Goal: Task Accomplishment & Management: Manage account settings

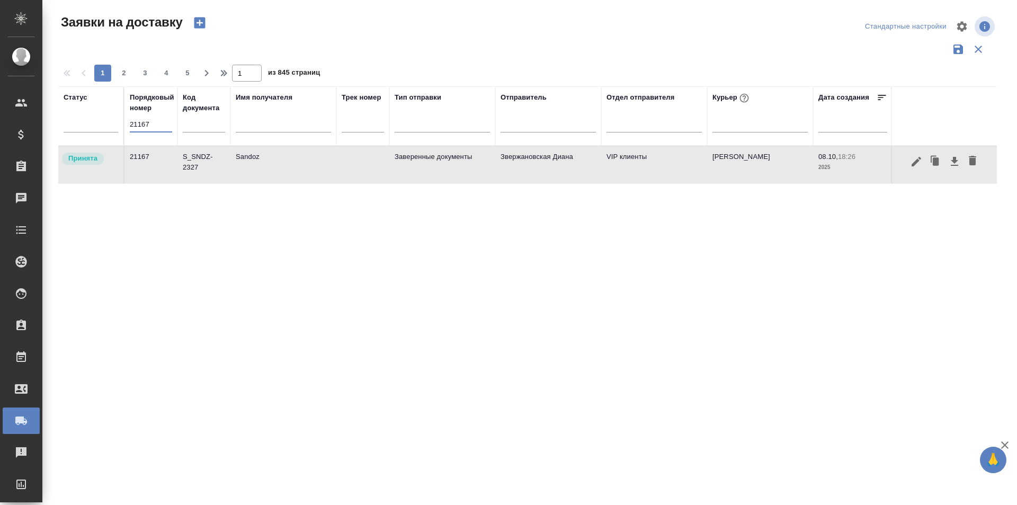
click at [161, 124] on input "21167" at bounding box center [151, 124] width 42 height 15
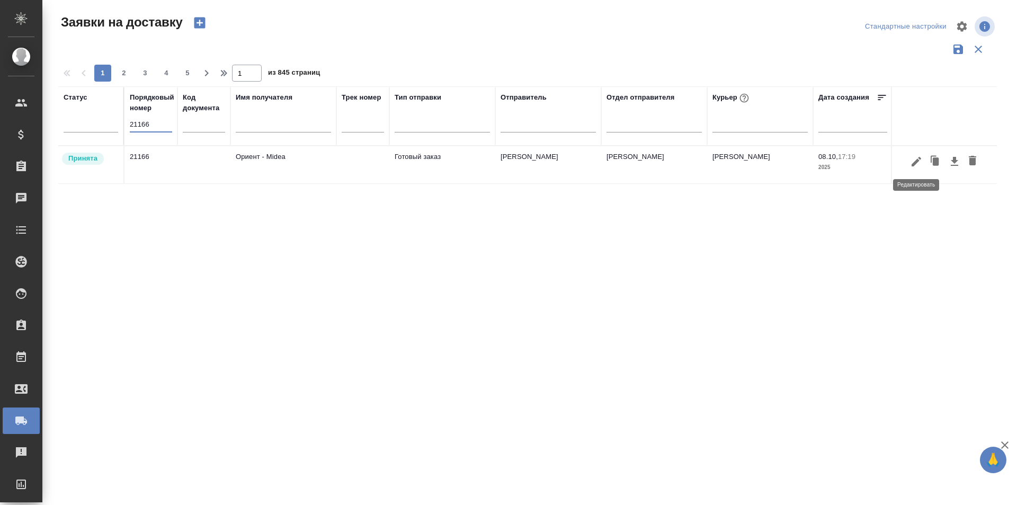
type input "21166"
click at [919, 163] on icon "button" at bounding box center [916, 161] width 13 height 13
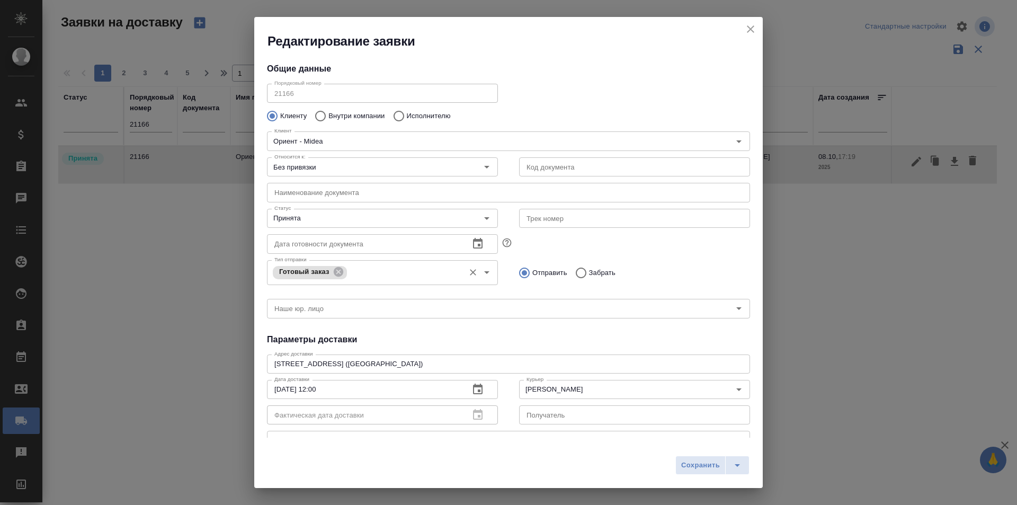
type input "[PERSON_NAME]"
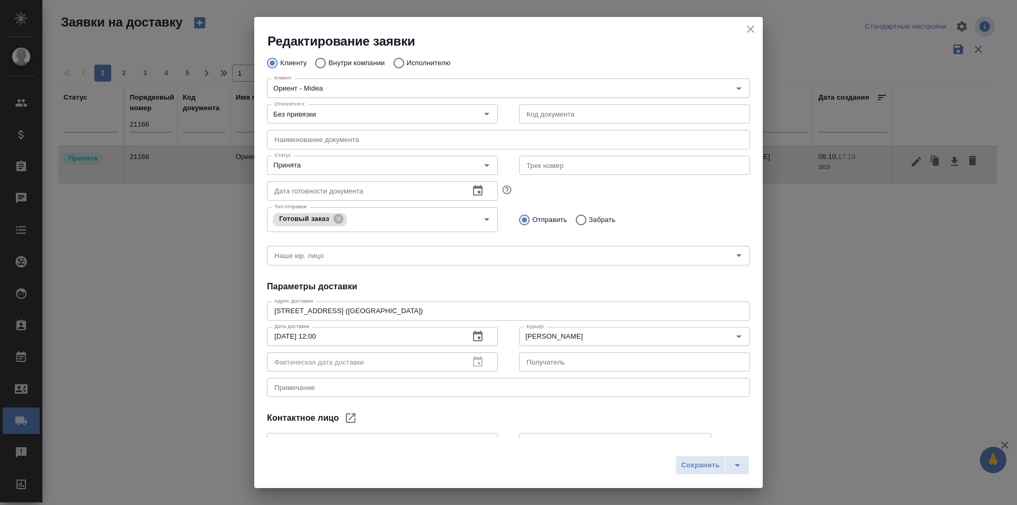
click at [743, 34] on h2 "Редактирование заявки" at bounding box center [515, 41] width 495 height 17
click at [745, 33] on icon "close" at bounding box center [750, 29] width 13 height 13
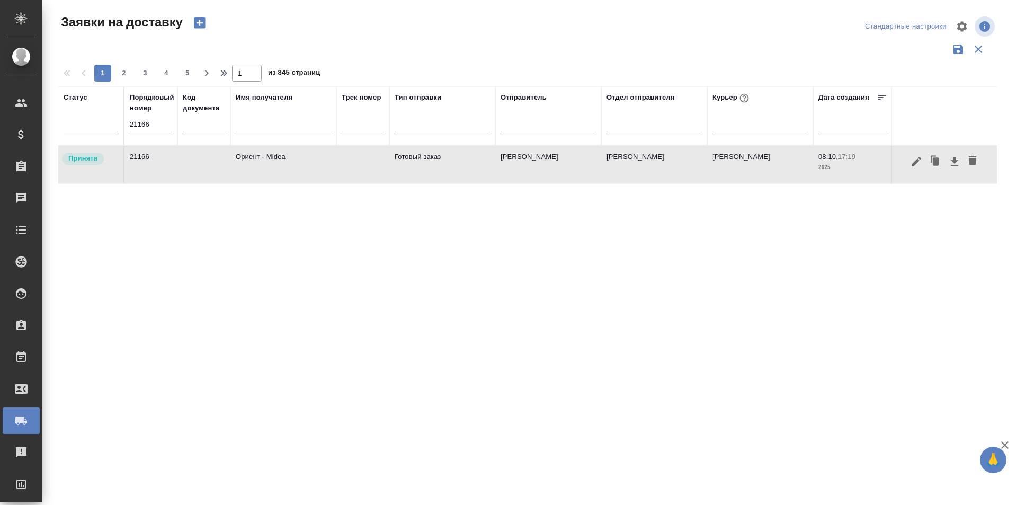
click at [164, 128] on input "21166" at bounding box center [151, 124] width 42 height 15
click at [864, 287] on div "Статус Порядковый номер 21166 Код документа Имя получателя Трек номер Тип отпра…" at bounding box center [527, 276] width 939 height 381
click at [149, 134] on div "21166" at bounding box center [151, 128] width 42 height 22
click at [150, 131] on input "21166" at bounding box center [151, 124] width 42 height 15
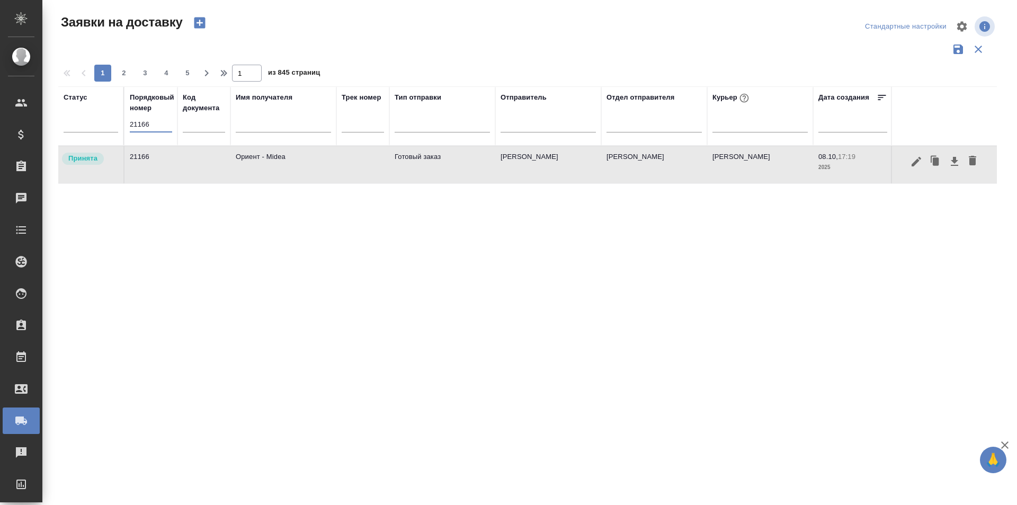
click at [150, 131] on input "21166" at bounding box center [151, 124] width 42 height 15
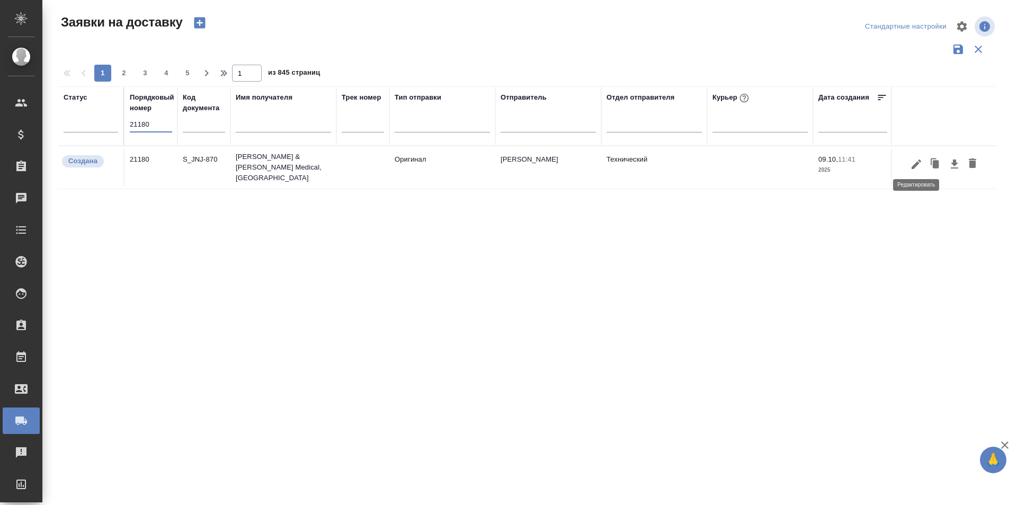
type input "21180"
click at [914, 167] on icon "button" at bounding box center [916, 164] width 13 height 13
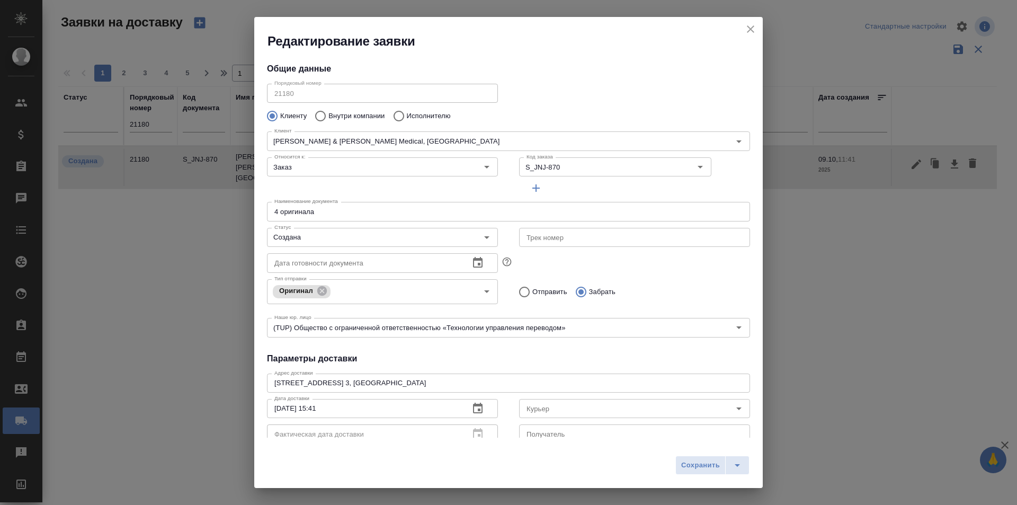
type input "[PERSON_NAME]"
type input "[PHONE_NUMBER]"
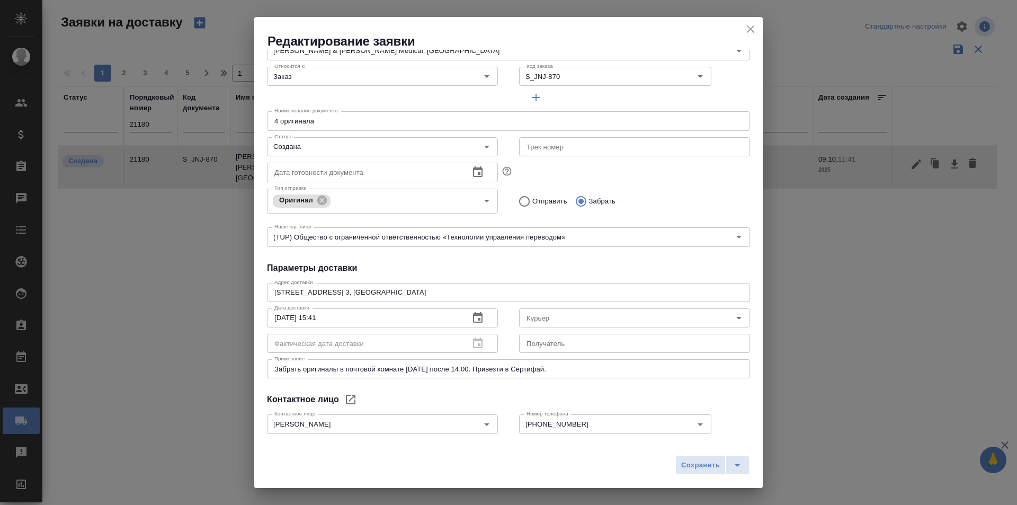
scroll to position [106, 0]
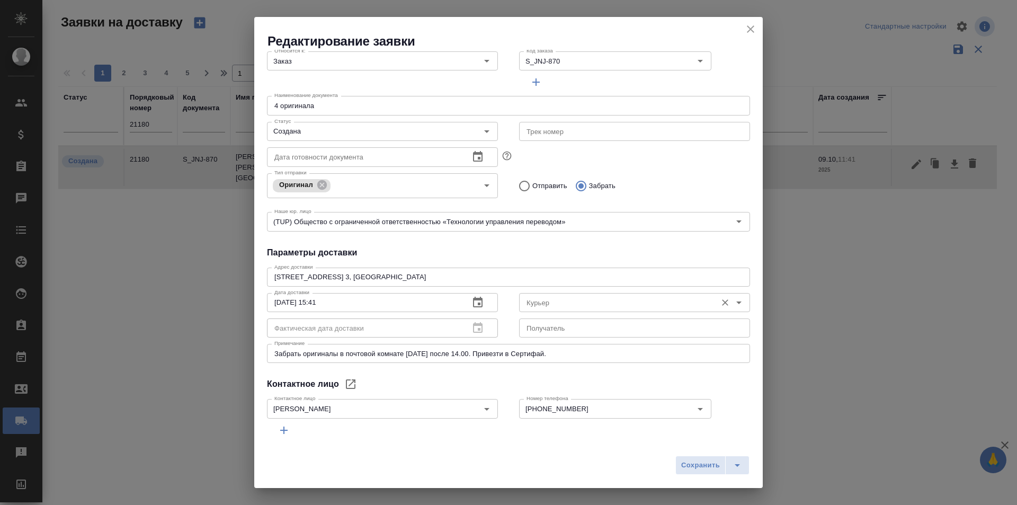
click at [542, 301] on input "Курьер" at bounding box center [616, 302] width 189 height 13
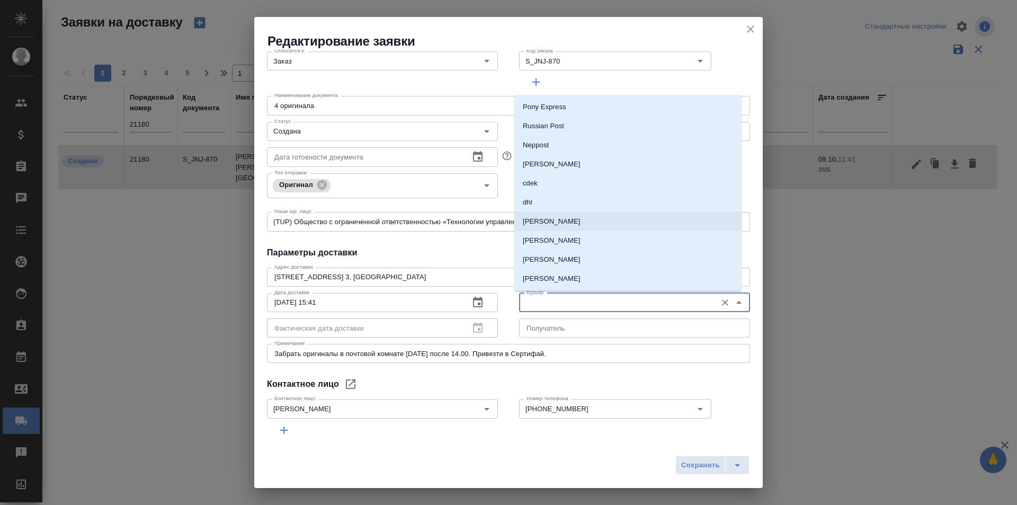
click at [558, 226] on p "[PERSON_NAME]" at bounding box center [552, 221] width 58 height 11
type input "[PERSON_NAME]"
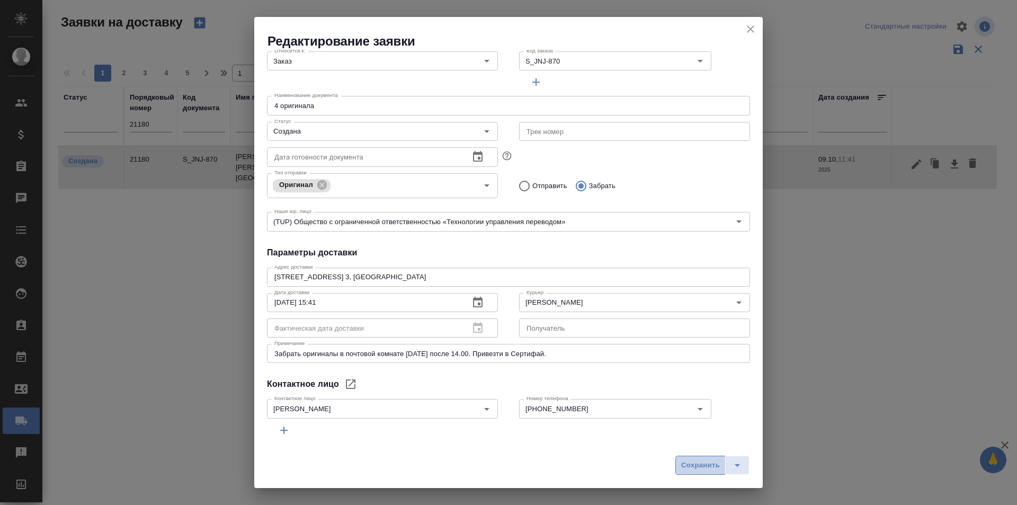
click at [681, 458] on button "Сохранить" at bounding box center [700, 465] width 50 height 19
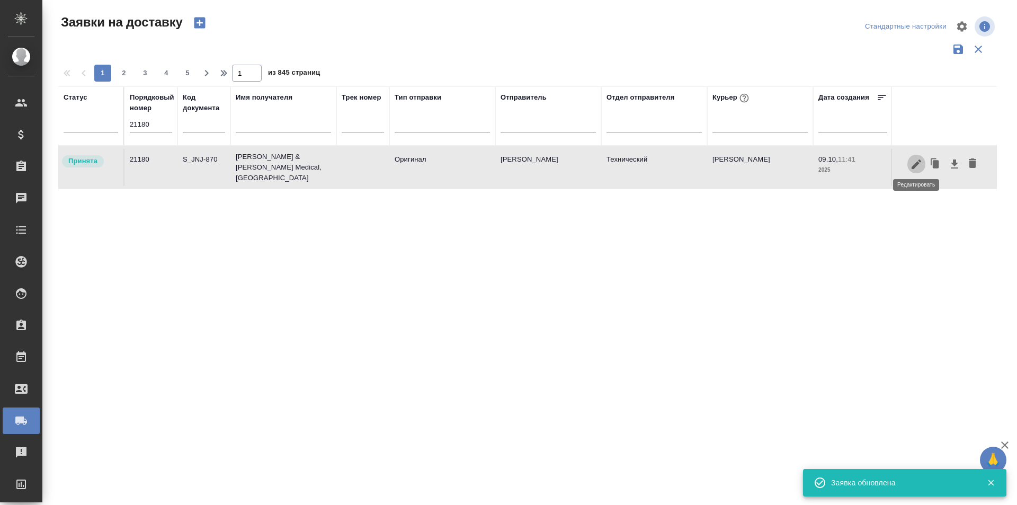
click at [913, 166] on icon "button" at bounding box center [916, 164] width 13 height 13
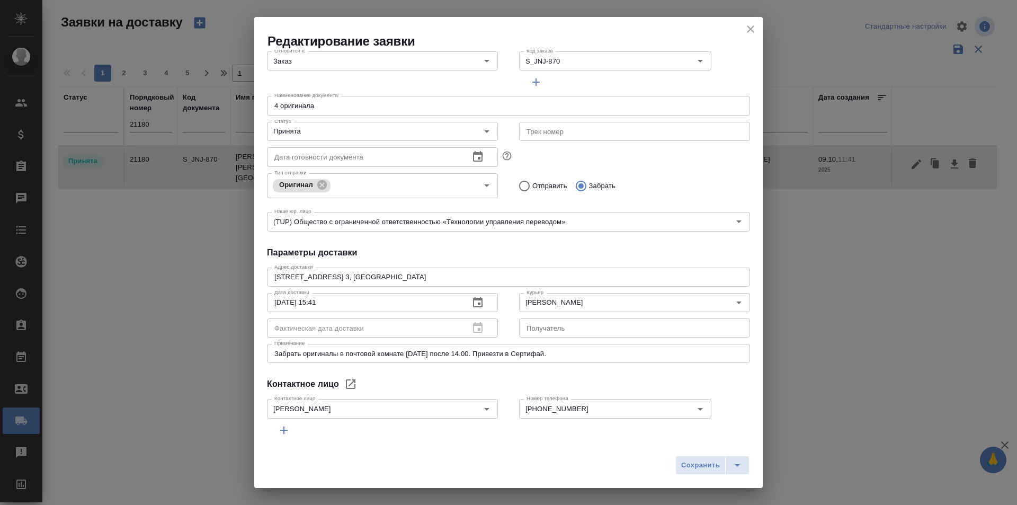
click at [486, 371] on div "Общие данные Порядковый номер 21180 Порядковый номер Клиенту Внутри компании Ис…" at bounding box center [508, 244] width 509 height 388
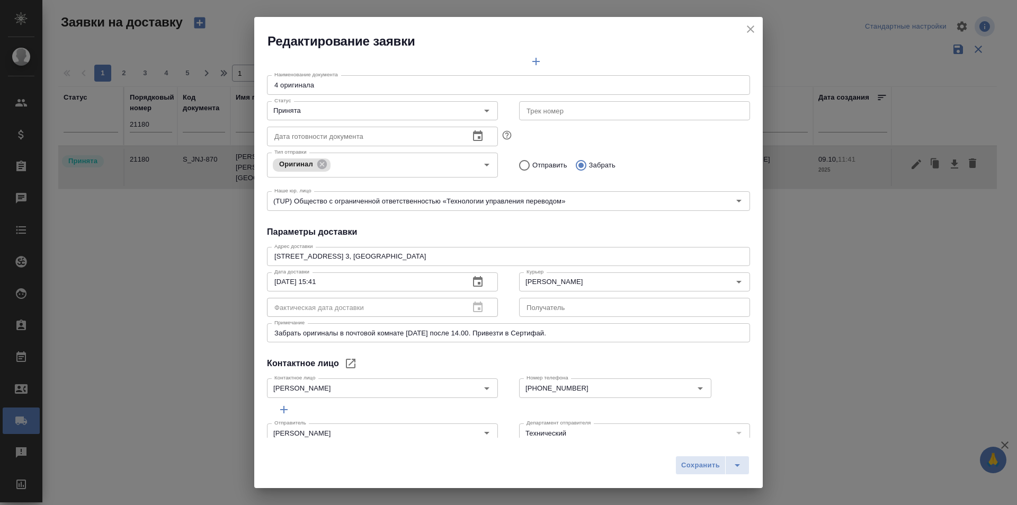
scroll to position [144, 0]
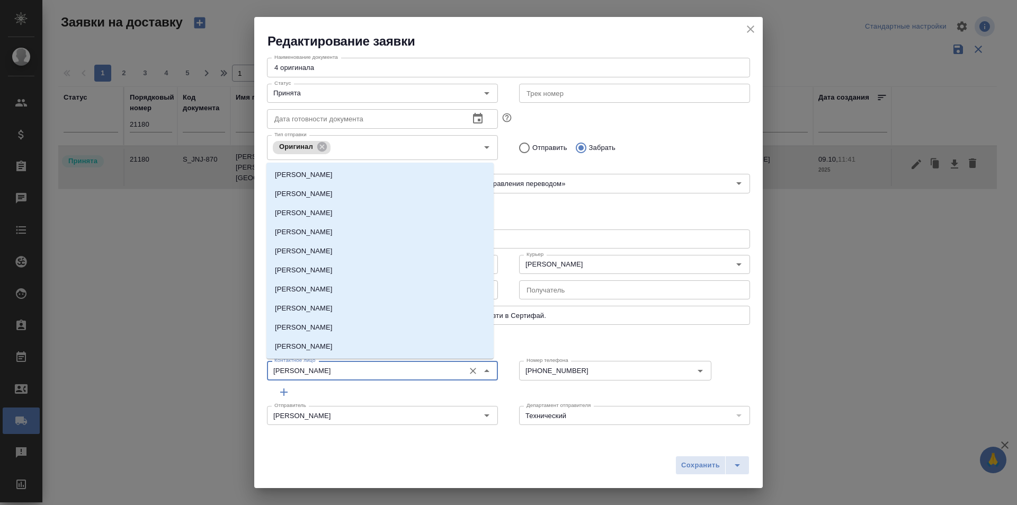
drag, startPoint x: 348, startPoint y: 373, endPoint x: 132, endPoint y: 367, distance: 215.7
click at [132, 367] on div "Редактирование заявки Общие данные Порядковый номер 21180 Порядковый номер Клие…" at bounding box center [508, 252] width 1017 height 505
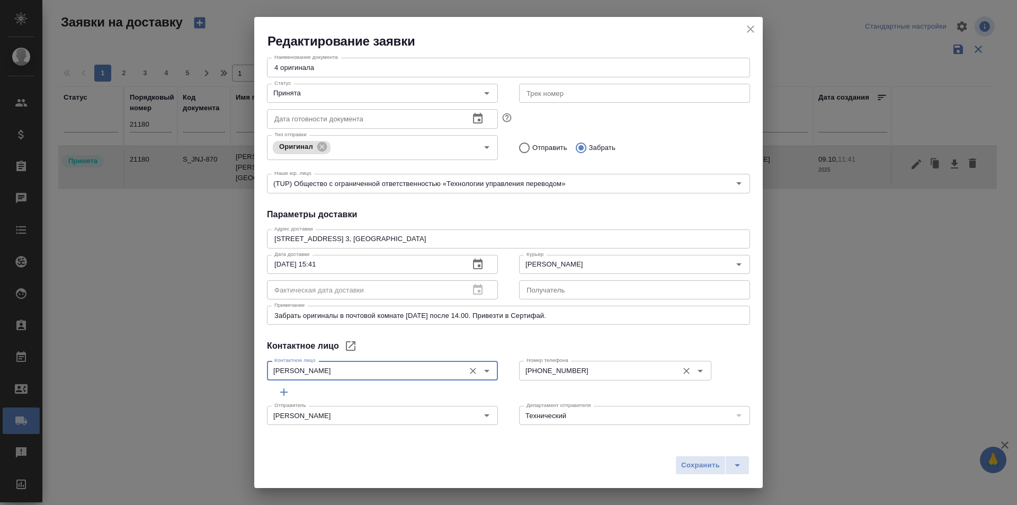
drag, startPoint x: 568, startPoint y: 375, endPoint x: 528, endPoint y: 373, distance: 40.3
click at [528, 373] on div "[PHONE_NUMBER] Номер телефона" at bounding box center [615, 370] width 192 height 19
click at [421, 209] on h4 "Параметры доставки" at bounding box center [508, 214] width 483 height 13
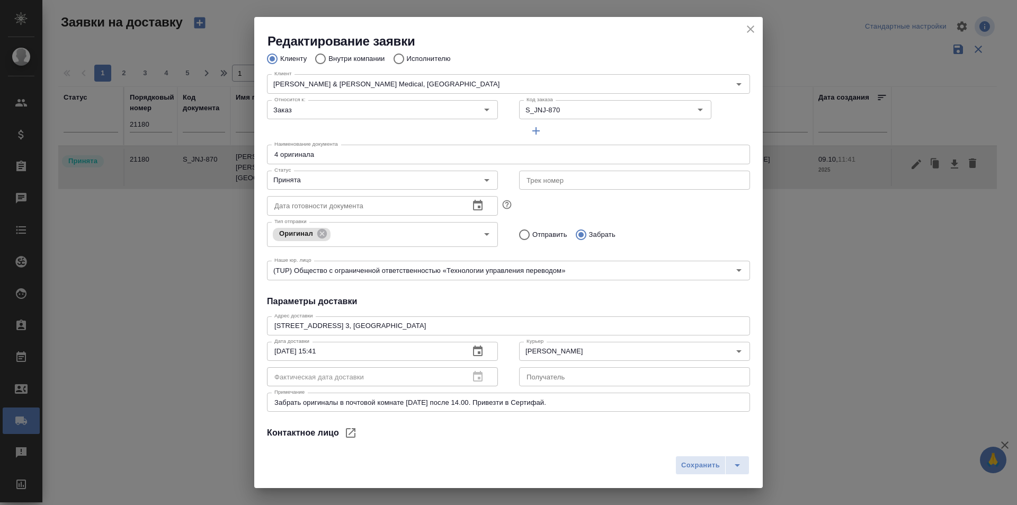
scroll to position [38, 0]
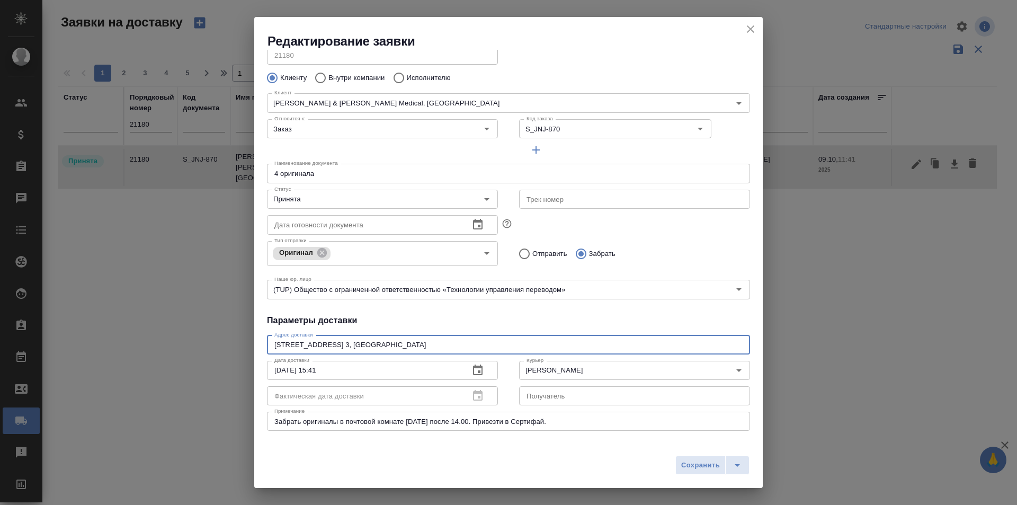
drag, startPoint x: 400, startPoint y: 345, endPoint x: 243, endPoint y: 341, distance: 157.4
click at [243, 341] on div "Редактирование заявки Общие данные Порядковый номер 21180 Порядковый номер Клие…" at bounding box center [508, 252] width 1017 height 505
click at [371, 349] on div "[STREET_ADDRESS] 3, [GEOGRAPHIC_DATA] x Адрес доставки" at bounding box center [508, 344] width 483 height 19
click at [361, 342] on textarea "[STREET_ADDRESS] 3, [GEOGRAPHIC_DATA]" at bounding box center [508, 345] width 468 height 8
click at [363, 343] on textarea "[STREET_ADDRESS] 3, [GEOGRAPHIC_DATA]" at bounding box center [508, 345] width 468 height 8
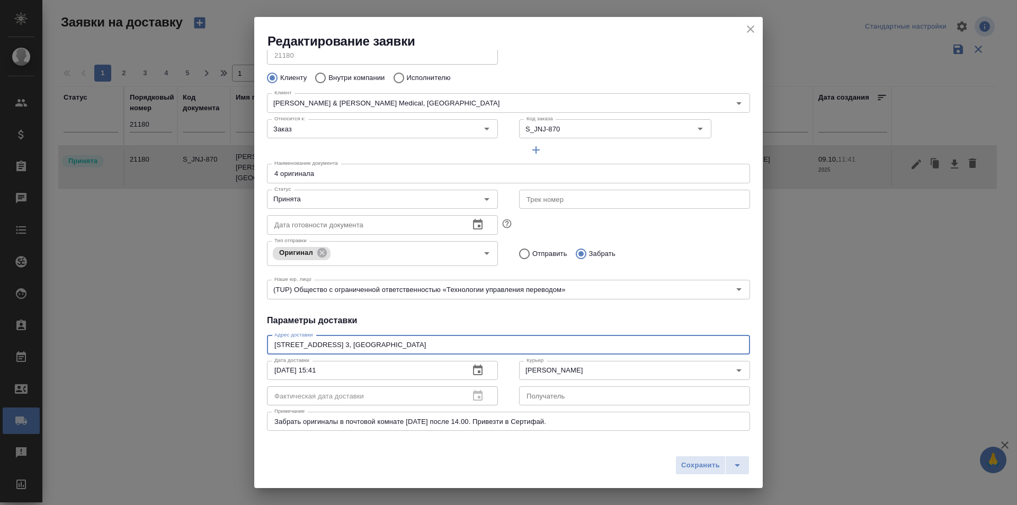
drag, startPoint x: 362, startPoint y: 344, endPoint x: 203, endPoint y: 339, distance: 159.0
click at [203, 339] on div "Редактирование заявки Общие данные Порядковый номер 21180 Порядковый номер Клие…" at bounding box center [508, 252] width 1017 height 505
